Goal: Navigation & Orientation: Find specific page/section

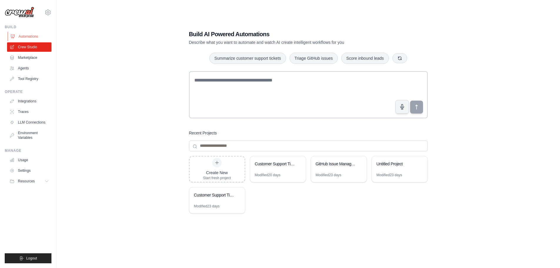
click at [36, 36] on link "Automations" at bounding box center [30, 36] width 44 height 9
click at [28, 60] on link "Marketplace" at bounding box center [30, 57] width 44 height 9
click at [26, 69] on link "Agents" at bounding box center [30, 68] width 44 height 9
